Goal: Information Seeking & Learning: Find specific fact

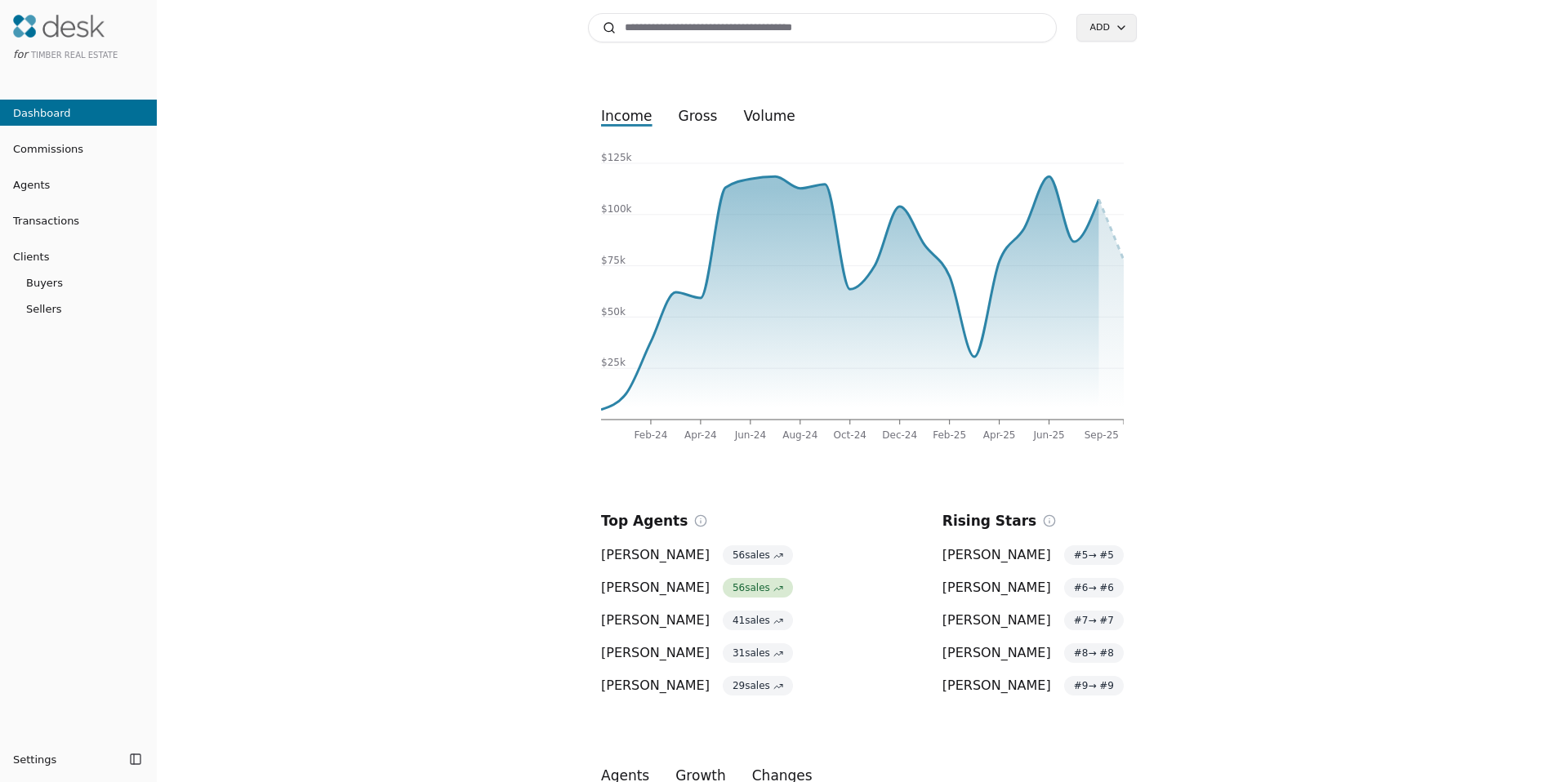
click at [66, 217] on span "Transactions" at bounding box center [40, 221] width 79 height 17
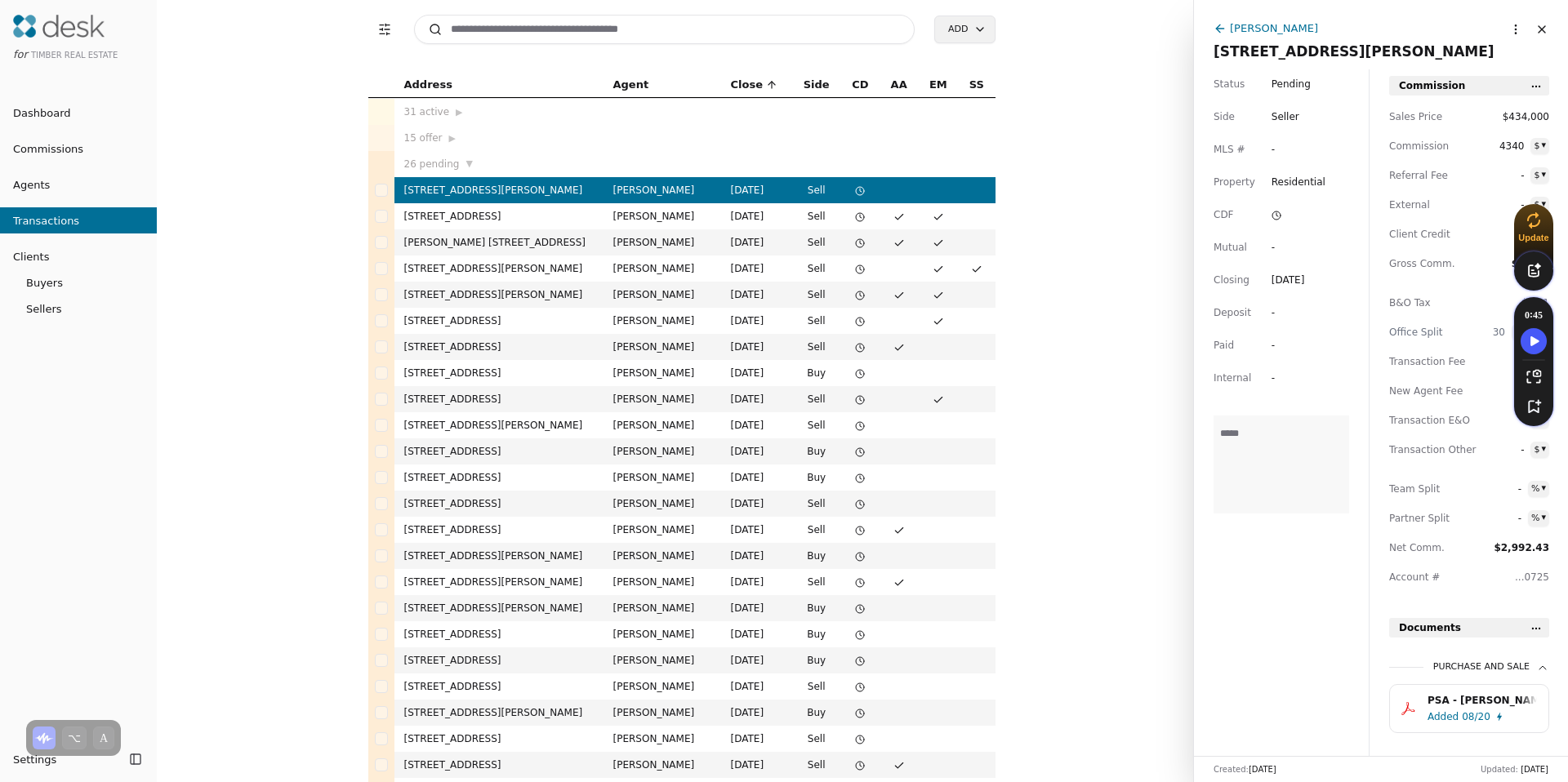
click at [500, 31] on input at bounding box center [665, 29] width 501 height 29
type input "*"
click at [70, 113] on link "Dashboard" at bounding box center [78, 113] width 156 height 26
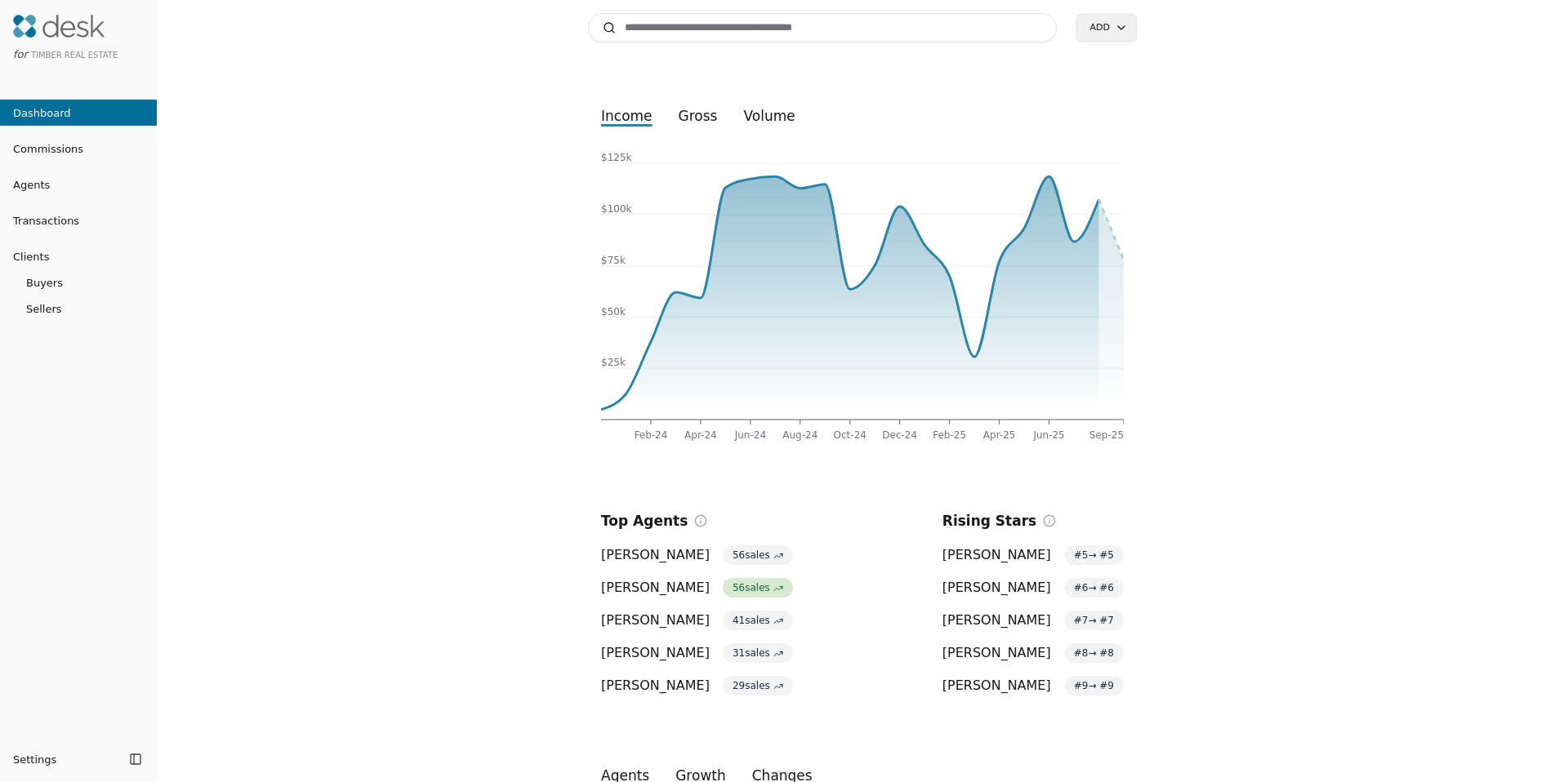
click at [652, 19] on input at bounding box center [822, 27] width 469 height 29
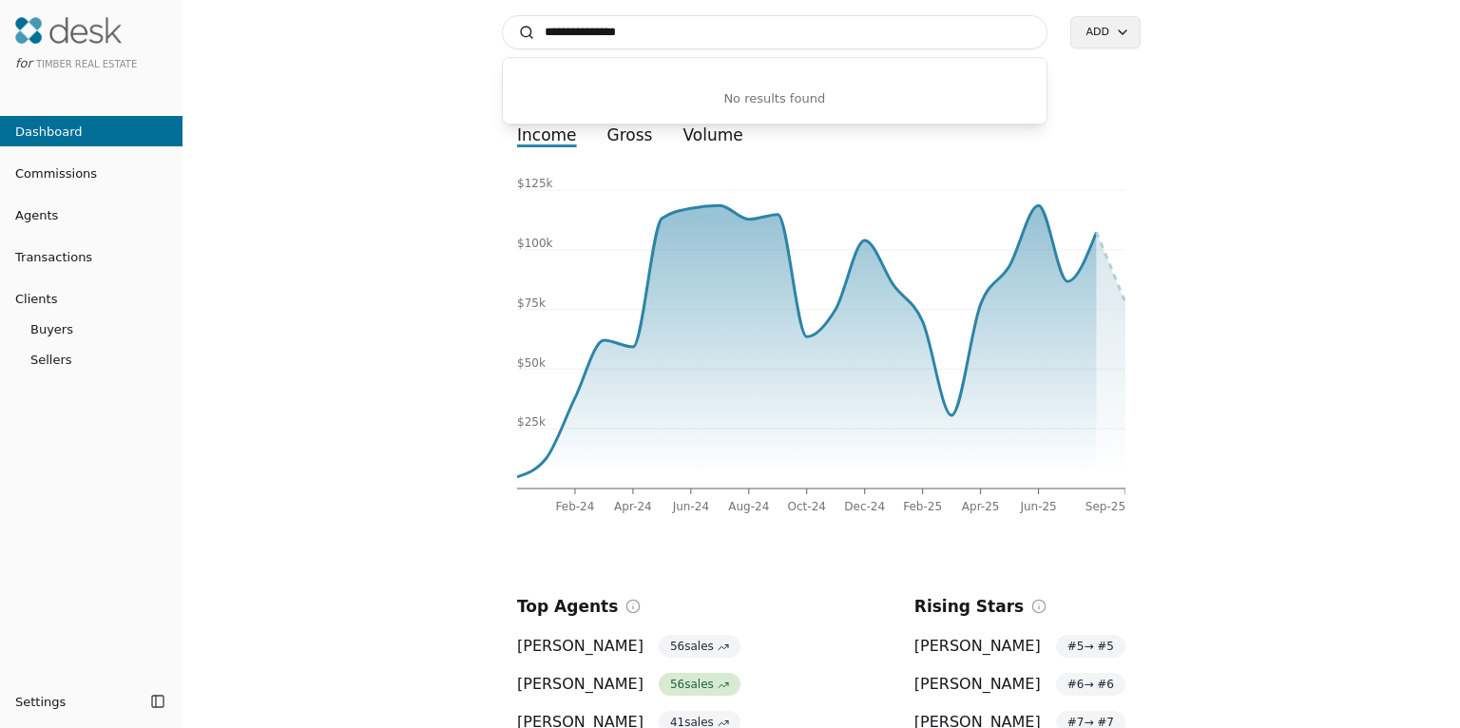
drag, startPoint x: 662, startPoint y: 33, endPoint x: 492, endPoint y: 49, distance: 170.9
click at [492, 49] on div "**********" at bounding box center [820, 364] width 1277 height 728
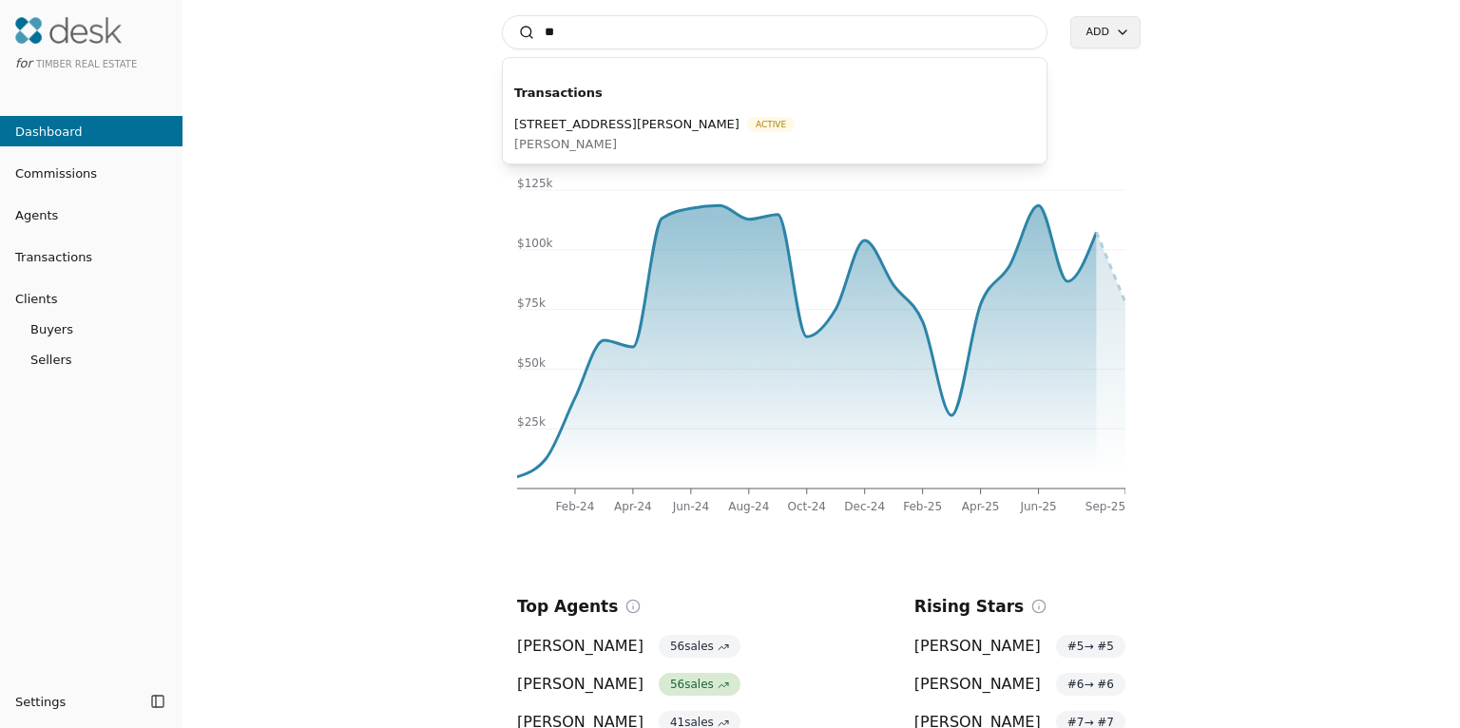
type input "*"
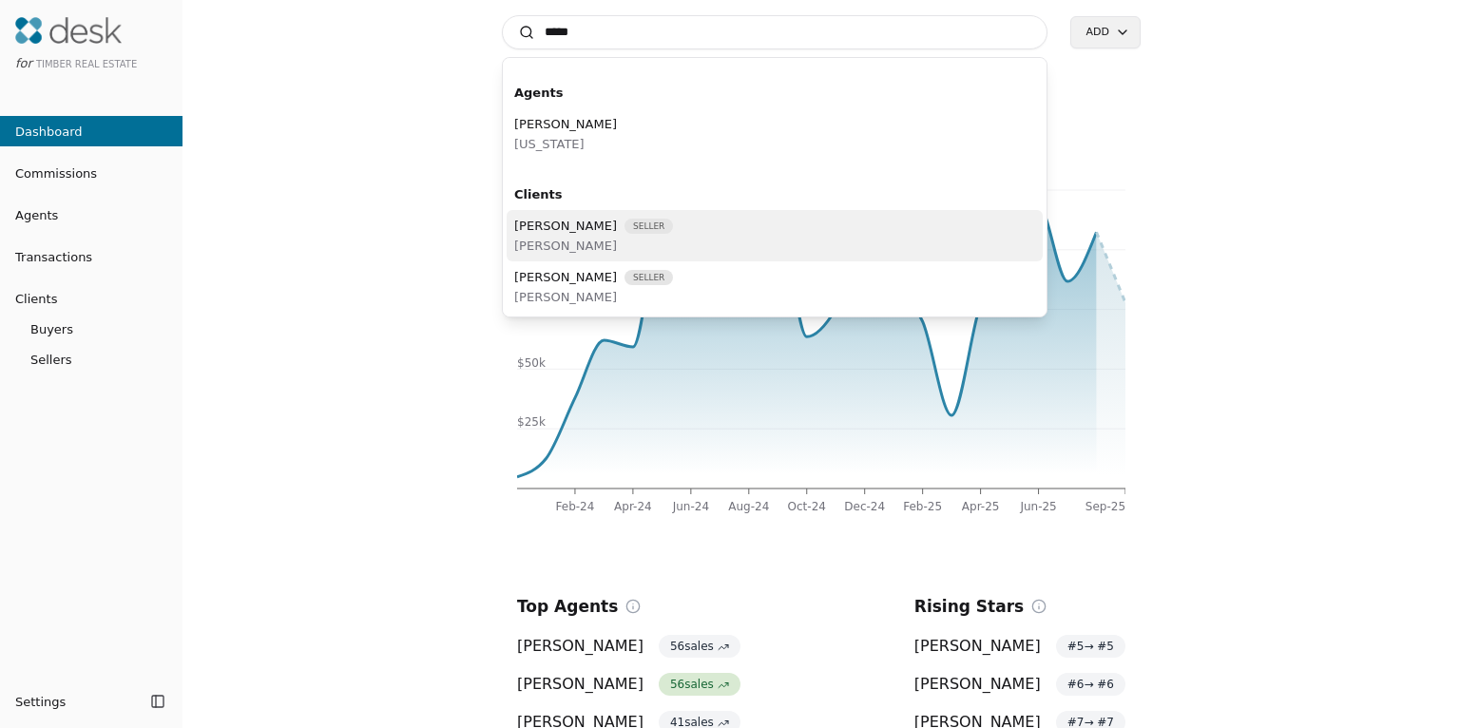
type input "*****"
click at [697, 238] on div "[PERSON_NAME] Seller [PERSON_NAME]" at bounding box center [774, 235] width 536 height 51
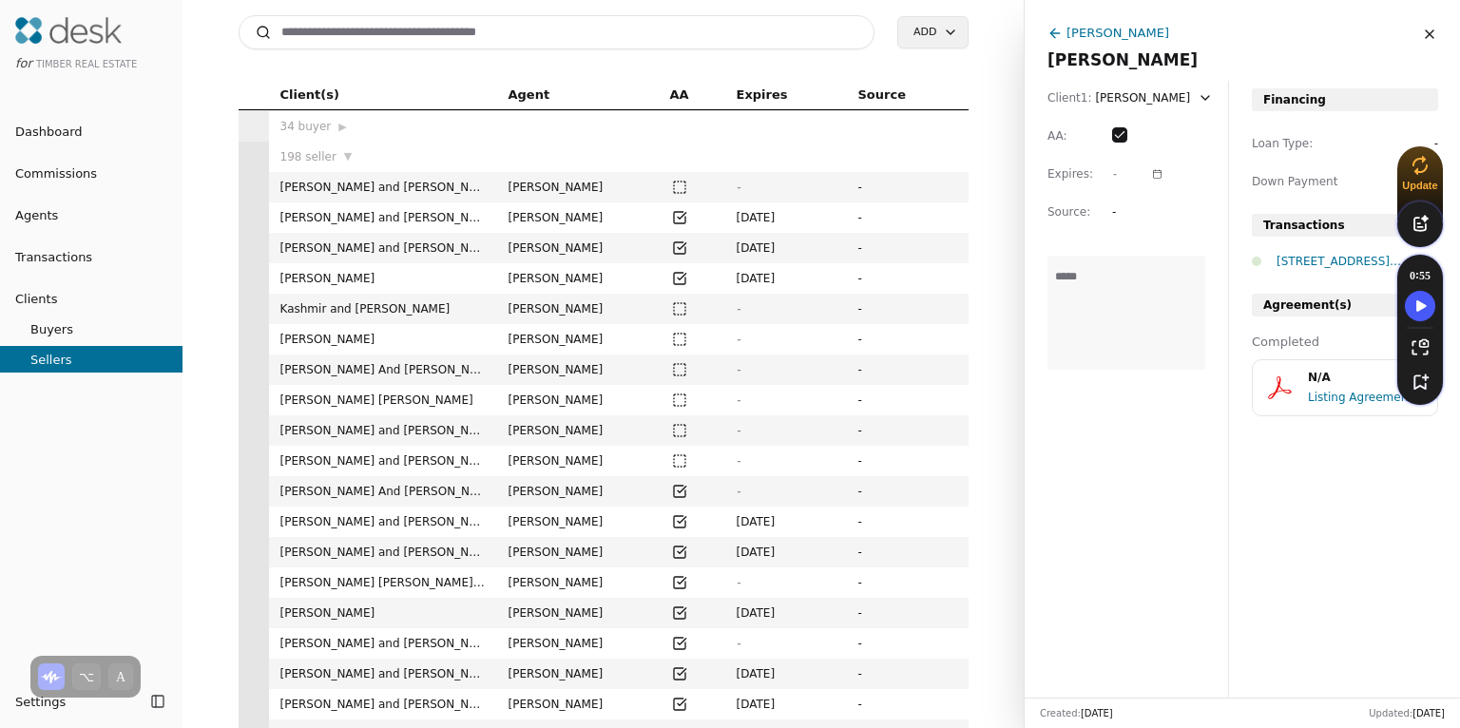
click at [35, 124] on span "Dashboard" at bounding box center [41, 132] width 83 height 20
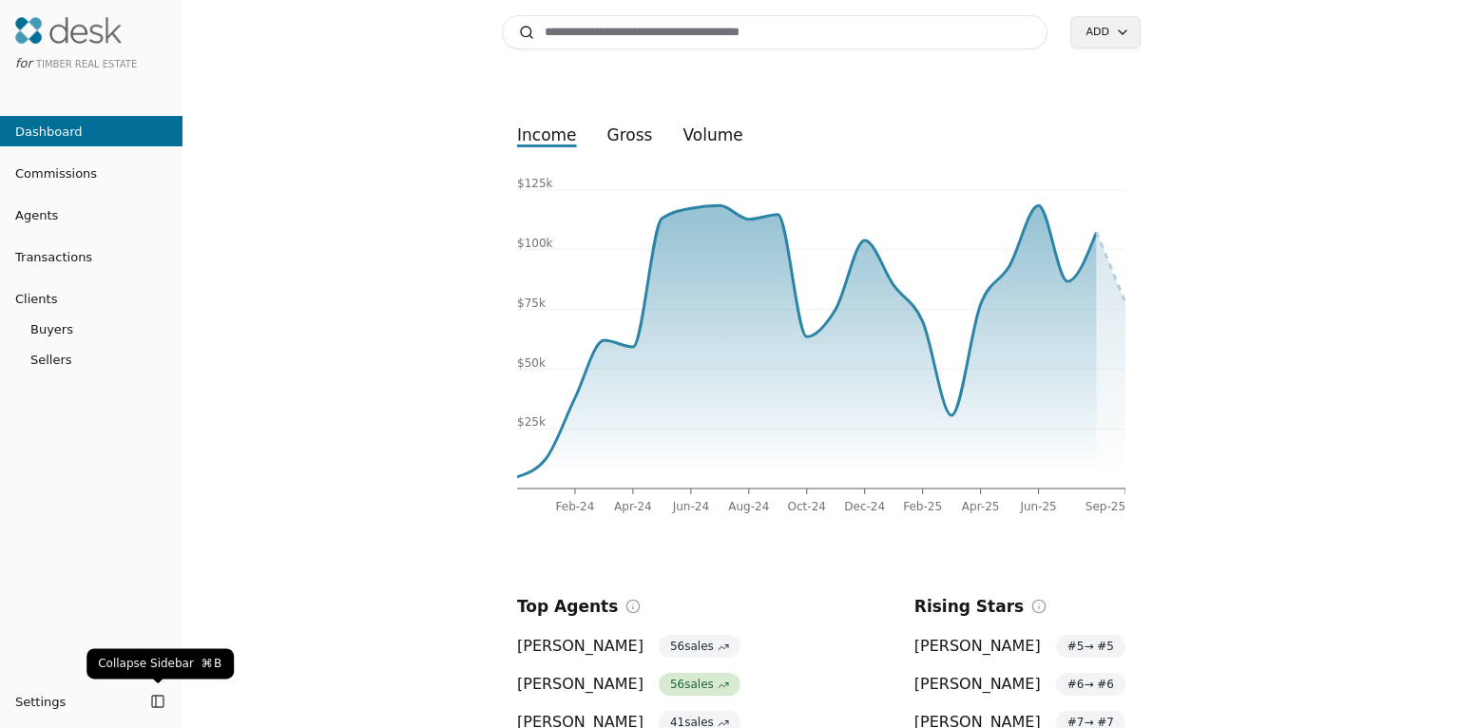
click at [158, 700] on button "Toggle Sidebar" at bounding box center [157, 701] width 27 height 27
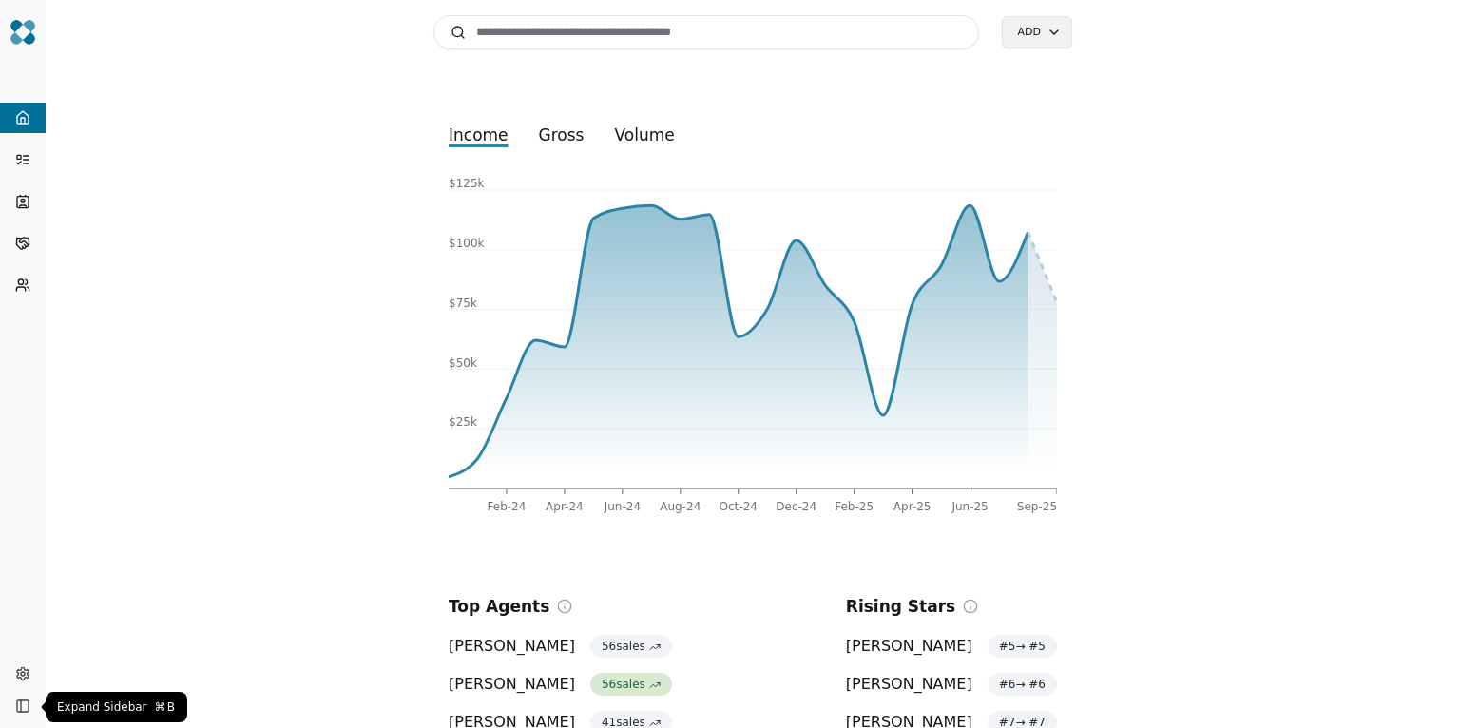
click at [17, 708] on button "Toggle Sidebar" at bounding box center [23, 706] width 27 height 27
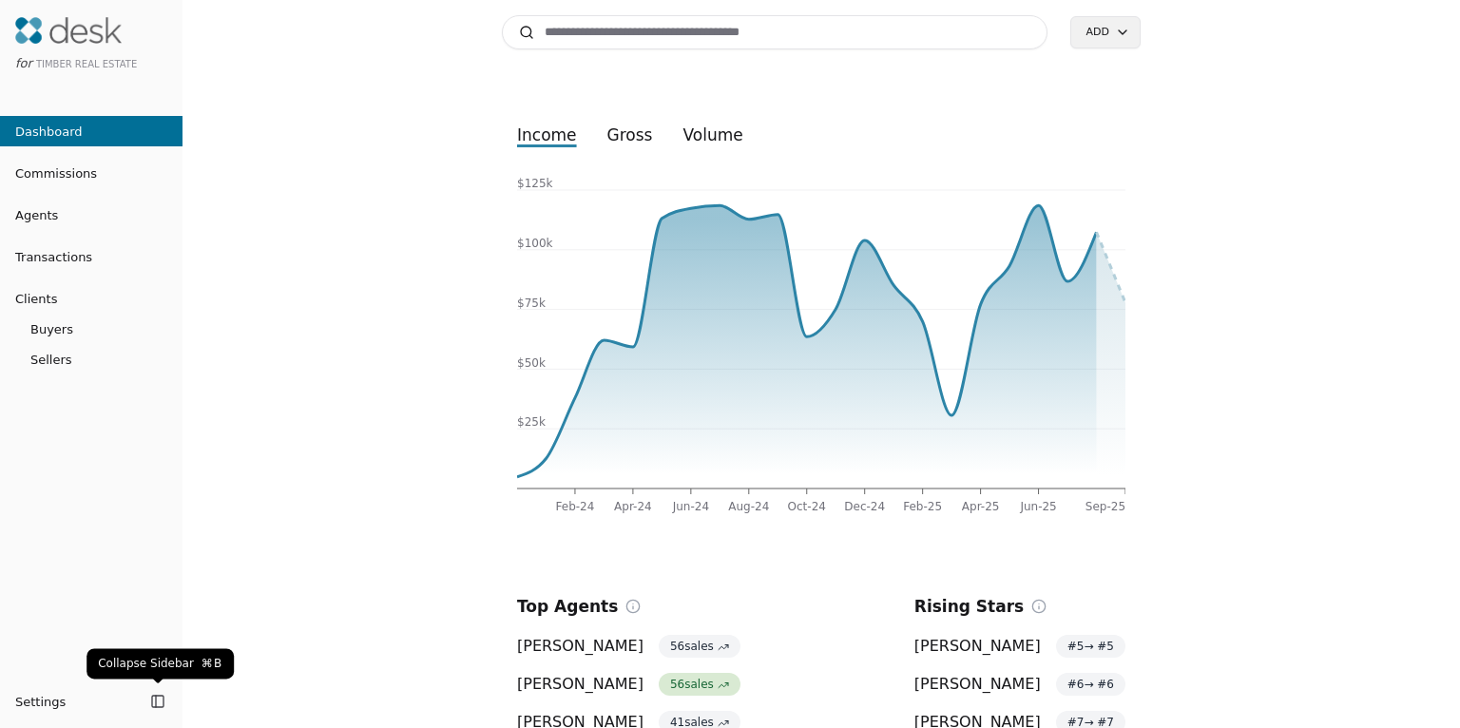
click at [162, 702] on button "Toggle Sidebar" at bounding box center [157, 701] width 27 height 27
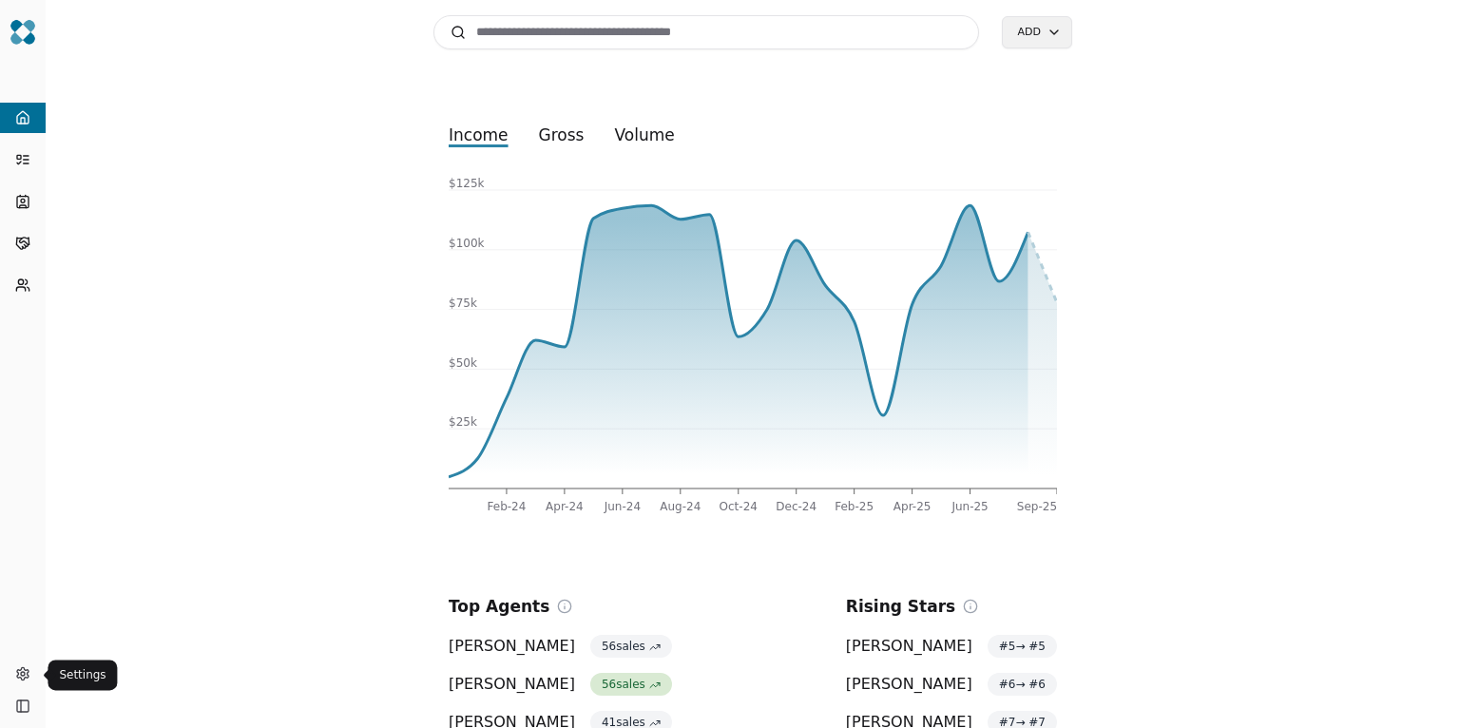
click at [22, 678] on html "Toggle Sidebar Toggle Sidebar Search Add income gross volume Feb-24 Apr-24 Jun-…" at bounding box center [730, 364] width 1460 height 728
click at [131, 423] on html "Toggle Sidebar Toggle Sidebar Search Add income gross volume Feb-24 Apr-24 Jun-…" at bounding box center [730, 364] width 1460 height 728
click at [32, 28] on img at bounding box center [23, 32] width 27 height 27
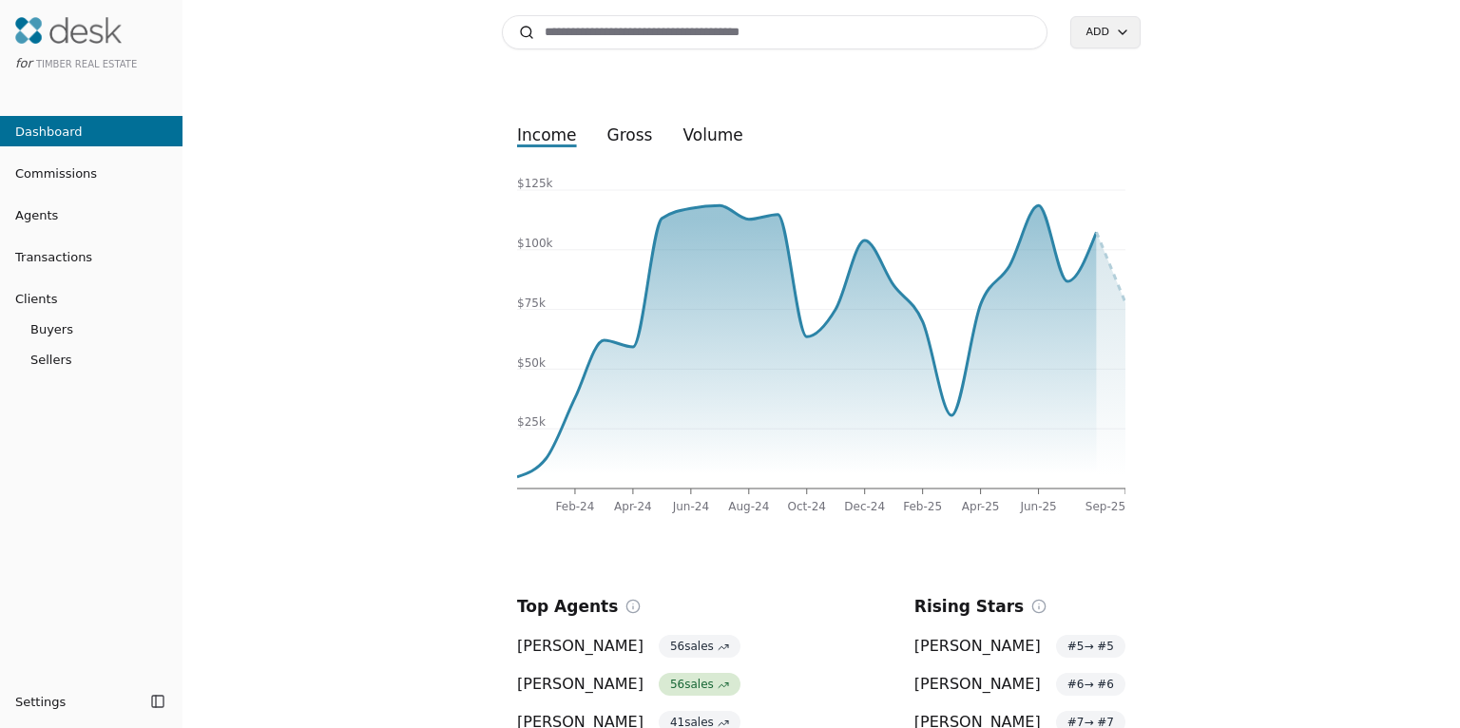
click at [114, 255] on link "Transactions" at bounding box center [91, 257] width 182 height 20
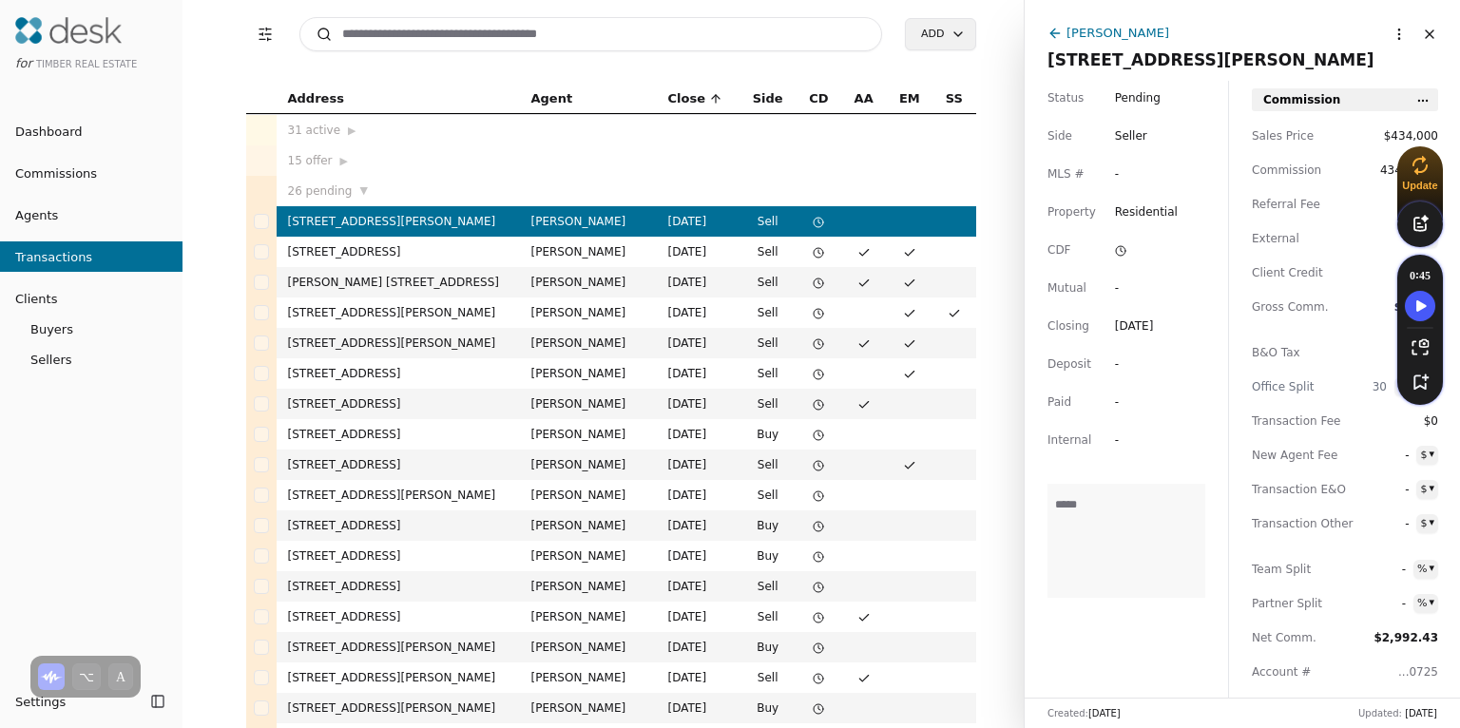
click at [67, 212] on link "Agents" at bounding box center [91, 215] width 182 height 20
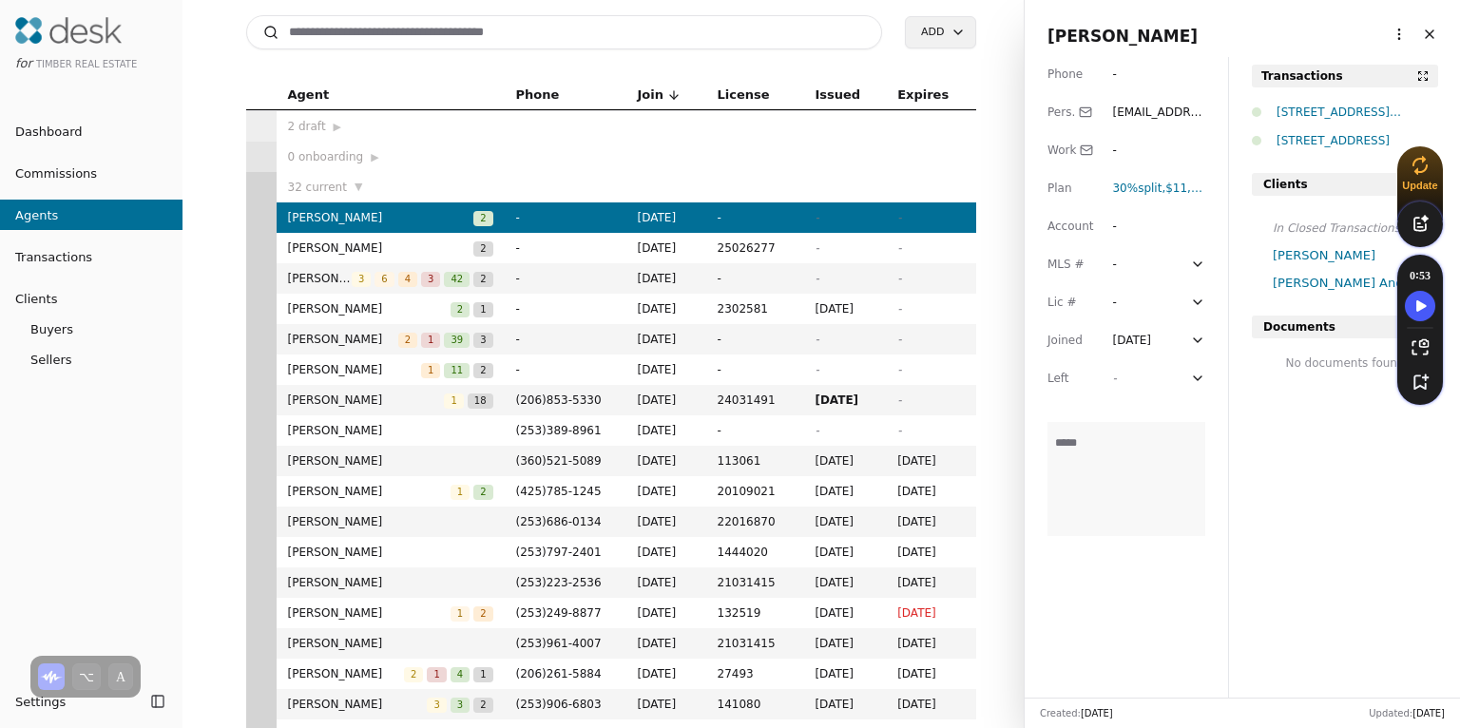
scroll to position [8, 0]
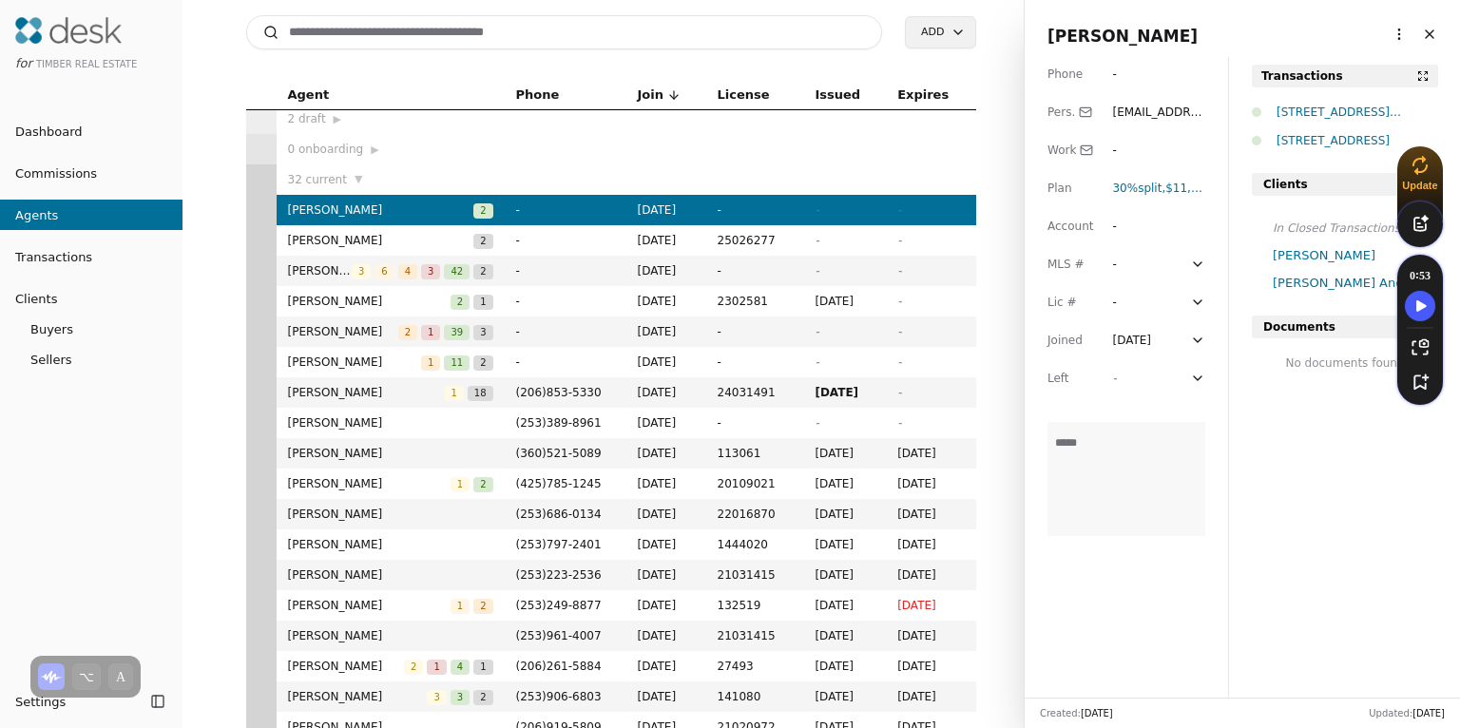
click at [340, 342] on td "[PERSON_NAME] 2 1 39 3" at bounding box center [391, 331] width 228 height 30
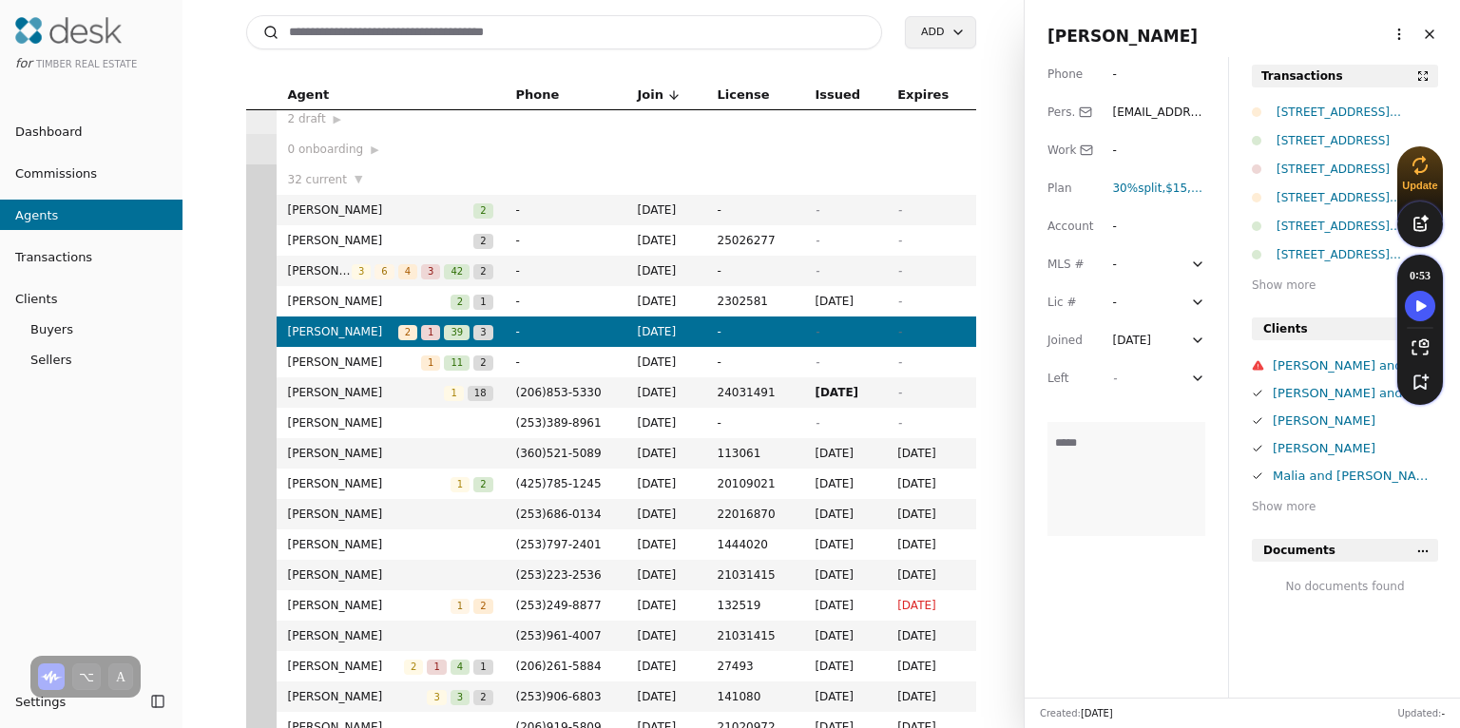
click at [1302, 452] on div "[PERSON_NAME]" at bounding box center [1354, 448] width 165 height 20
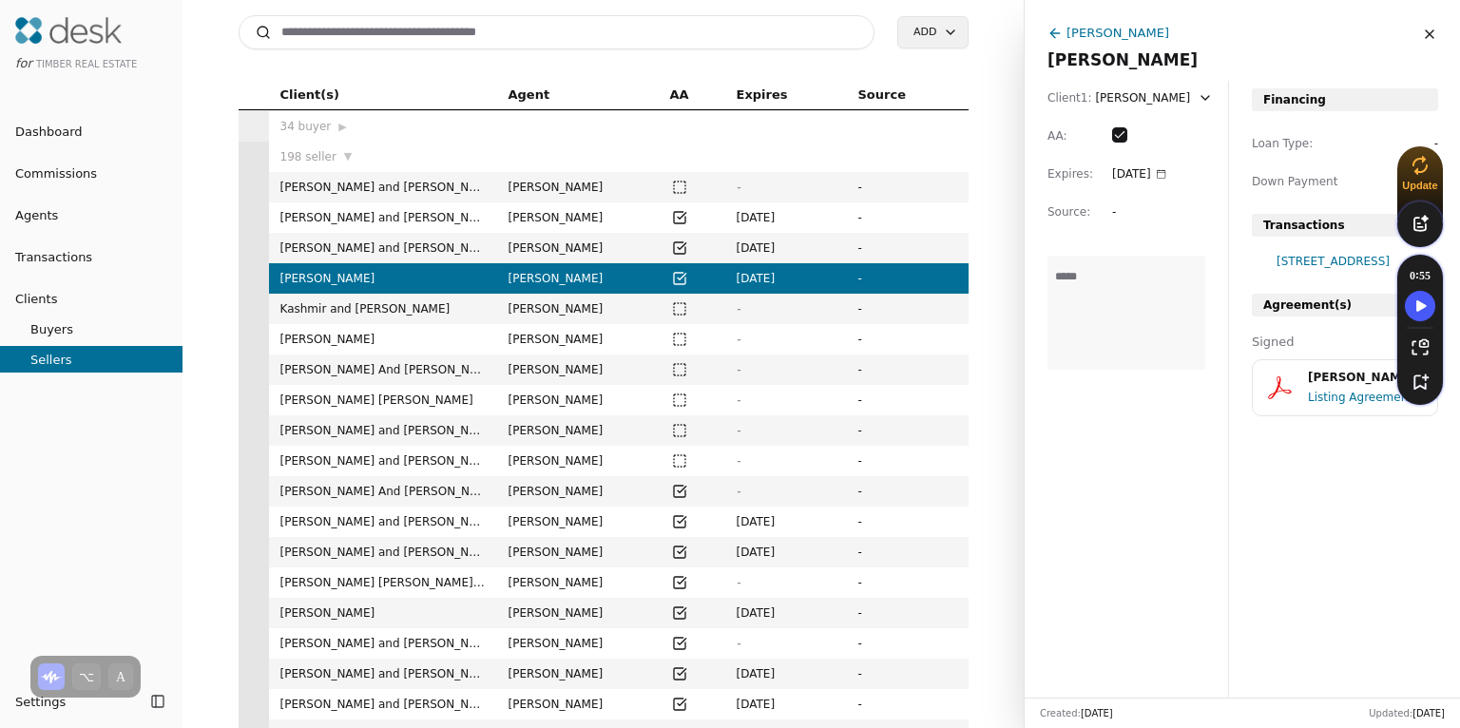
click at [372, 35] on input at bounding box center [557, 32] width 637 height 34
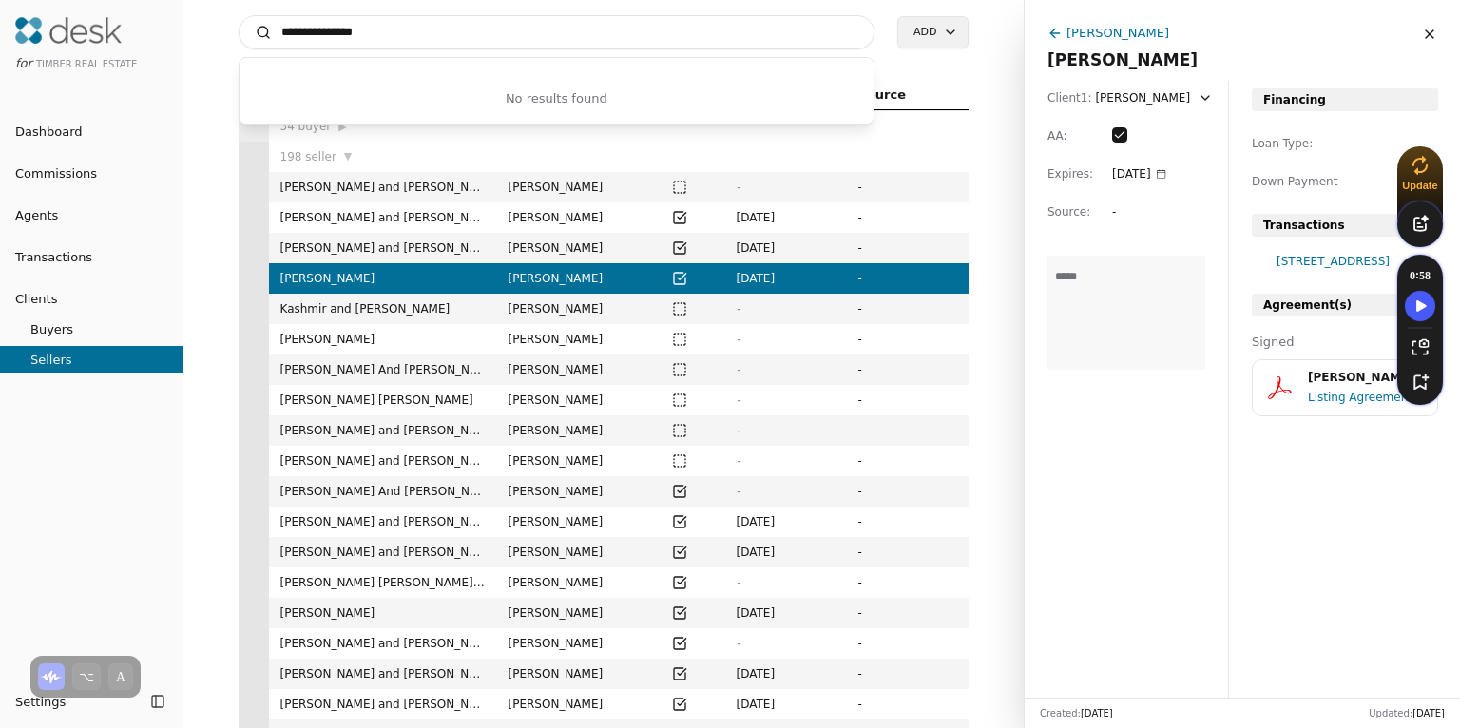
type input "**********"
click at [1324, 258] on div "[STREET_ADDRESS]" at bounding box center [1357, 261] width 162 height 19
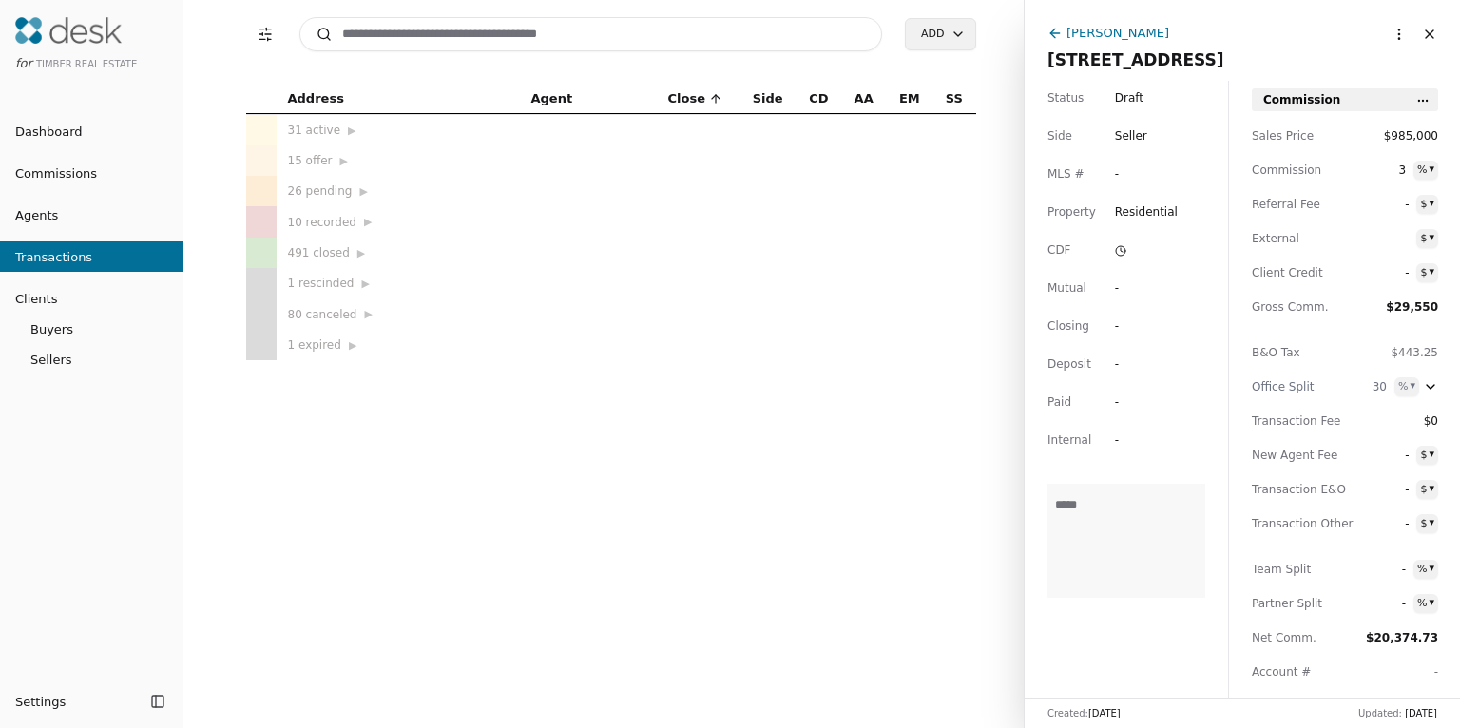
scroll to position [584, 0]
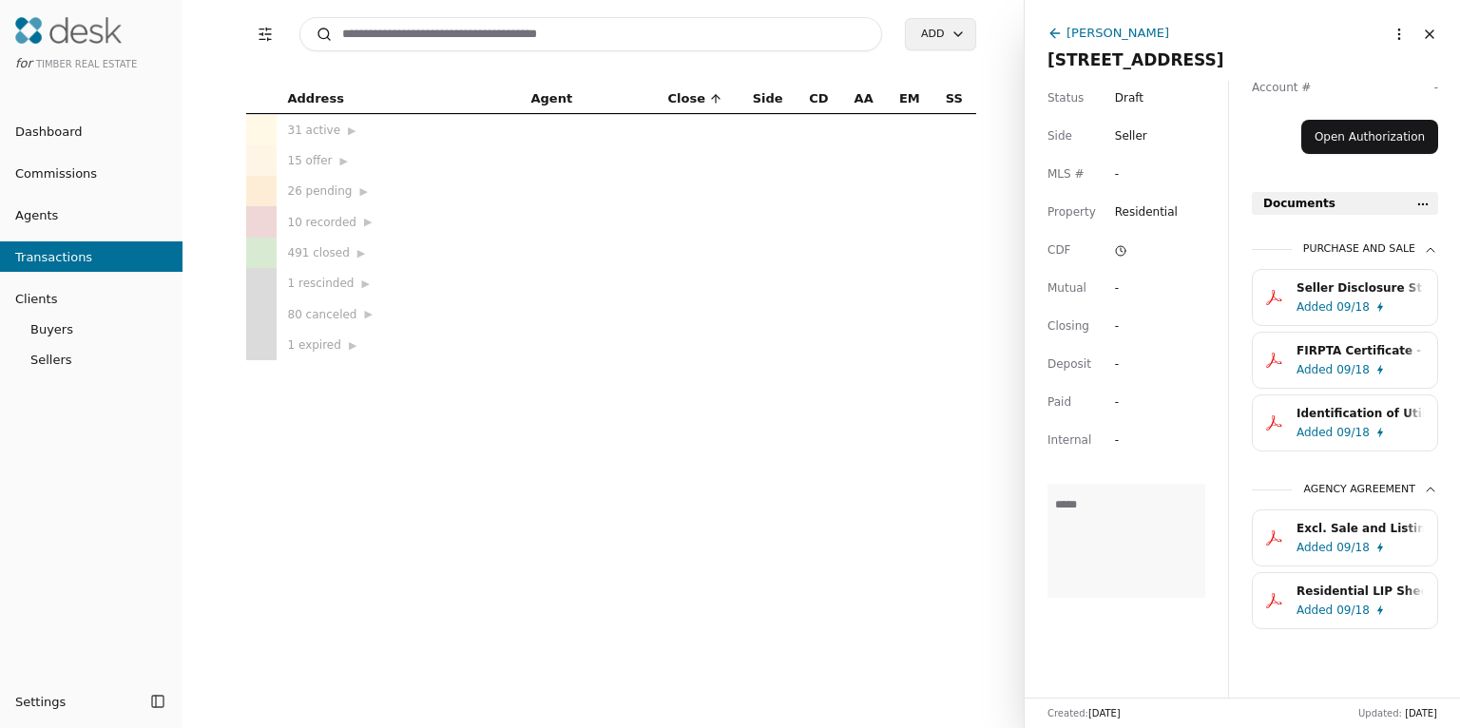
click at [1056, 33] on icon at bounding box center [1054, 33] width 15 height 15
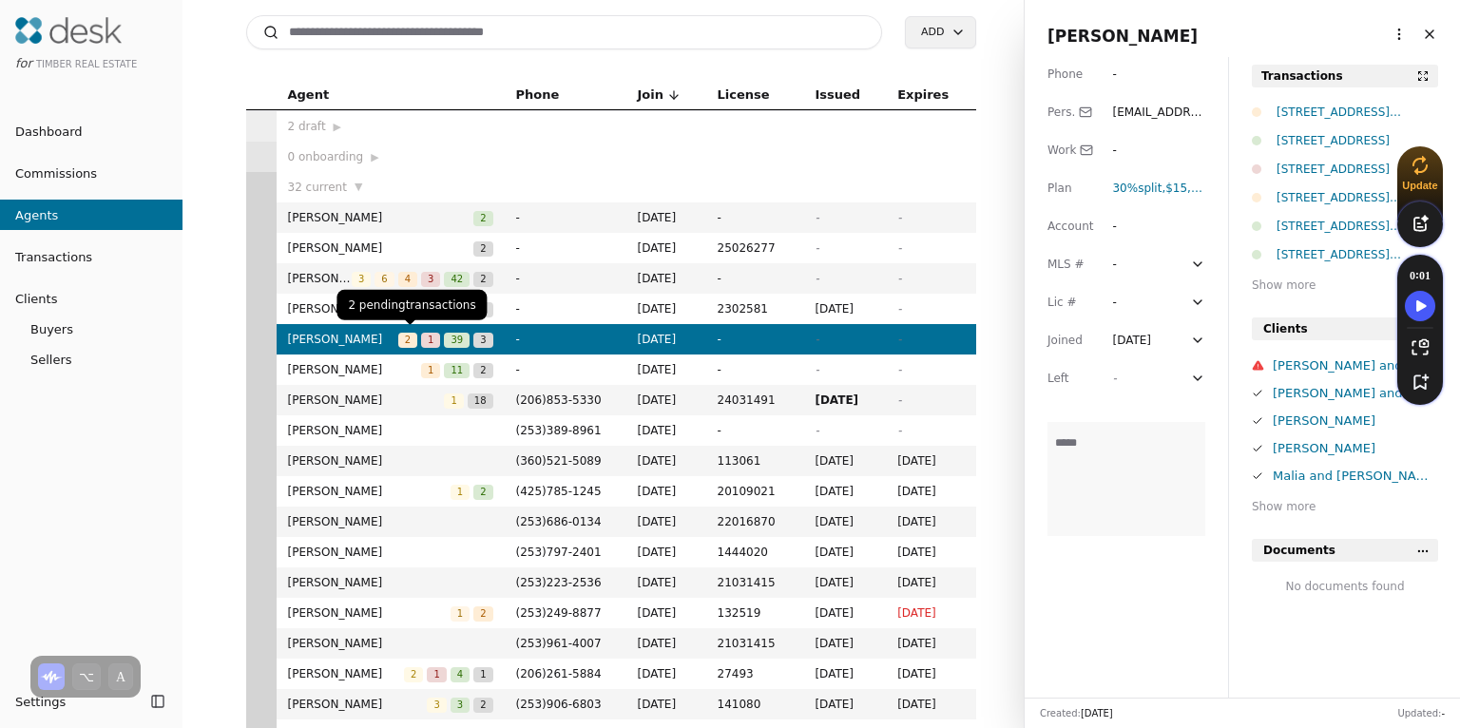
click at [369, 339] on span "[PERSON_NAME]" at bounding box center [343, 339] width 110 height 19
click at [1295, 452] on div "[PERSON_NAME]" at bounding box center [1354, 448] width 165 height 20
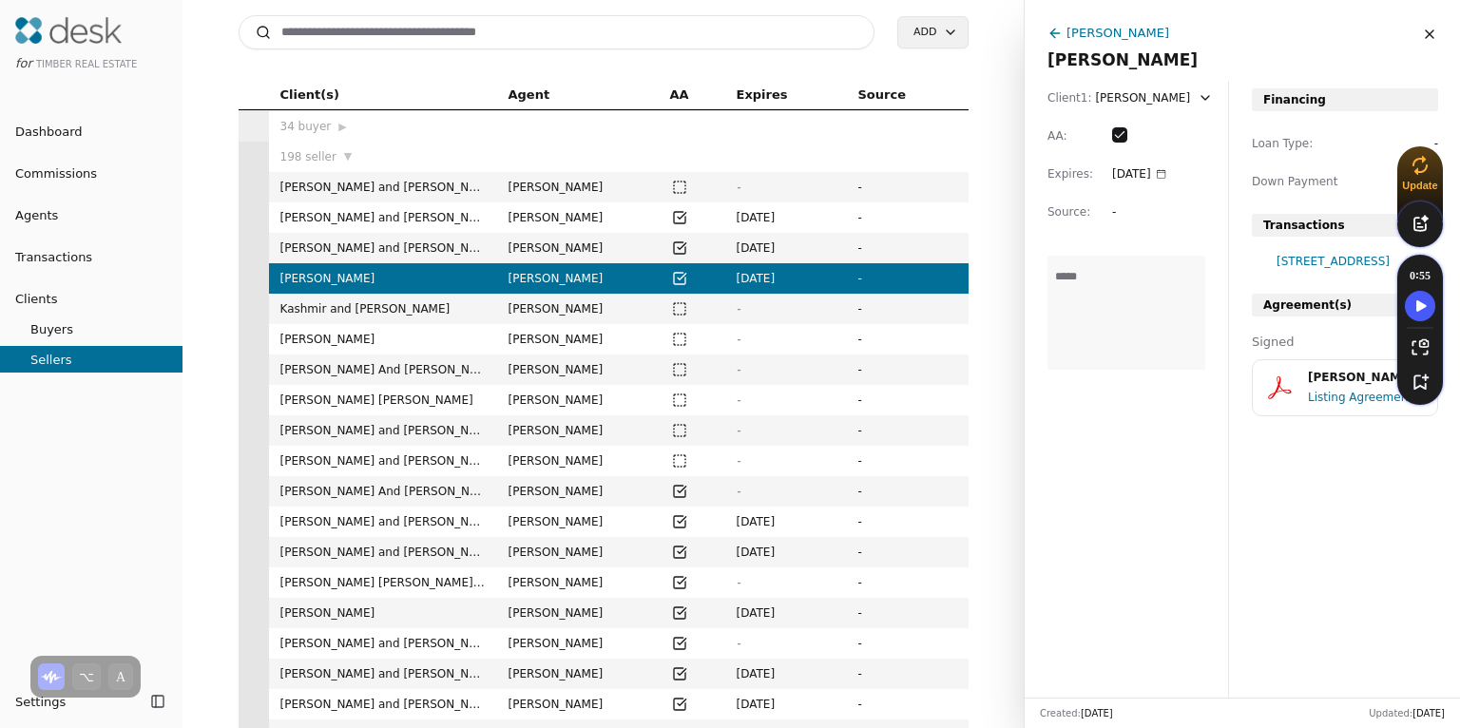
click at [1334, 263] on div "[STREET_ADDRESS]" at bounding box center [1357, 261] width 162 height 19
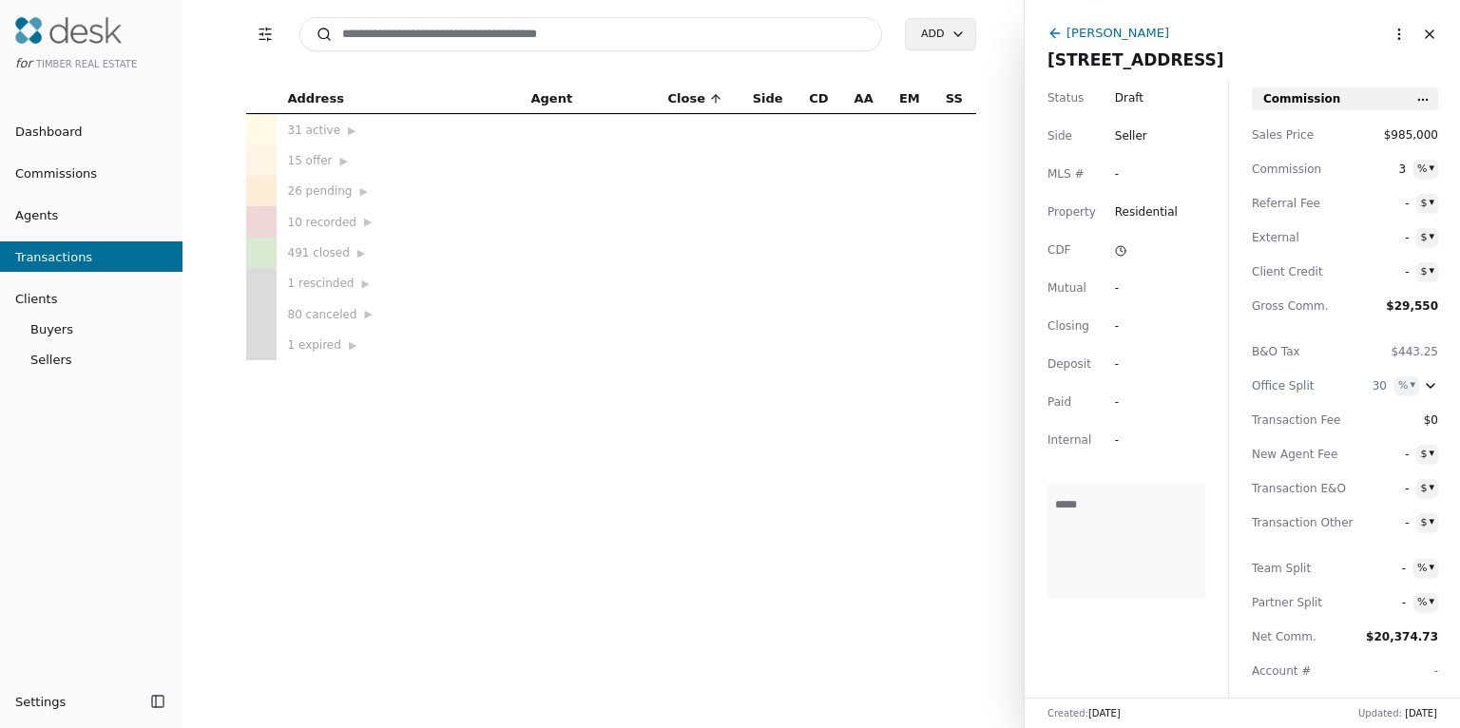
scroll to position [7, 0]
click at [1151, 508] on textarea at bounding box center [1126, 541] width 158 height 114
type textarea "*******"
